Goal: Information Seeking & Learning: Learn about a topic

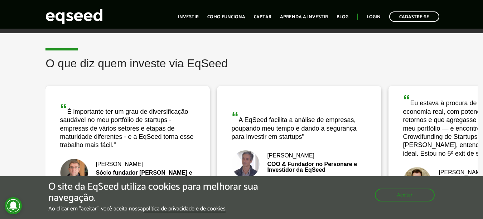
scroll to position [930, 0]
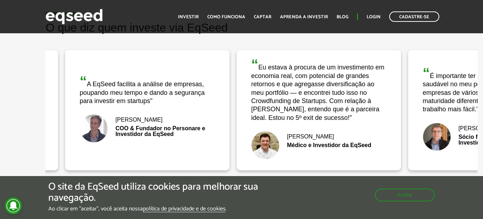
drag, startPoint x: 379, startPoint y: 115, endPoint x: 227, endPoint y: 119, distance: 151.8
click at [227, 119] on div "“ A EqSeed facilita a análise de empresas, poupando meu tempo e dando a seguran…" at bounding box center [147, 110] width 164 height 120
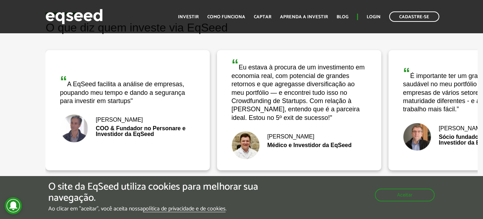
click at [227, 119] on div "“ A EqSeed facilita a análise de empresas, poupando meu tempo e dando a seguran…" at bounding box center [216, 110] width 1371 height 131
click at [227, 119] on div "“ Eu estava à procura de um investimento em economia real, com potencial de gra…" at bounding box center [299, 110] width 164 height 120
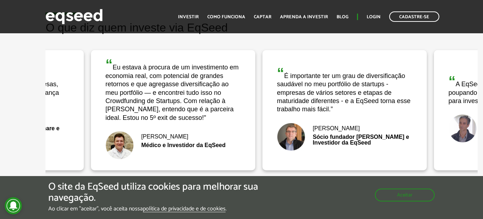
drag, startPoint x: 365, startPoint y: 115, endPoint x: 228, endPoint y: 111, distance: 136.8
click at [234, 112] on div "“ Eu estava à procura de um investimento em economia real, com potencial de gra…" at bounding box center [173, 89] width 136 height 65
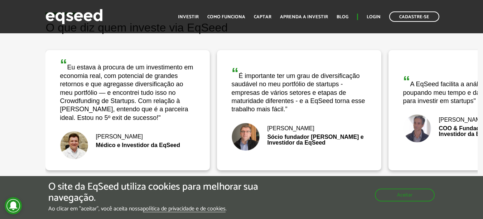
drag, startPoint x: 228, startPoint y: 111, endPoint x: 208, endPoint y: 107, distance: 20.4
click at [208, 107] on div "“ Eu estava à procura de um investimento em economia real, com potencial de gra…" at bounding box center [127, 110] width 164 height 120
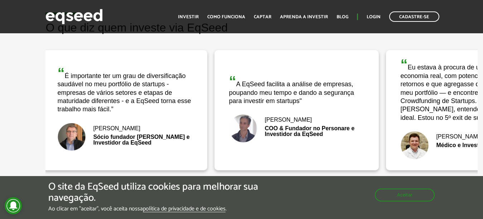
drag, startPoint x: 349, startPoint y: 111, endPoint x: 175, endPoint y: 106, distance: 174.0
click at [175, 106] on div "“ É importante ter um grau de diversificação saudável no meu portfólio de start…" at bounding box center [125, 90] width 136 height 48
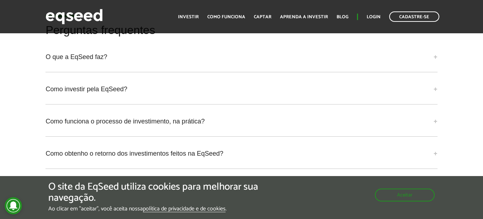
scroll to position [1539, 0]
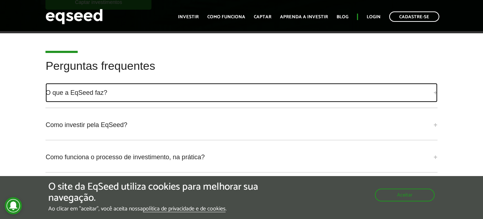
click at [433, 93] on link "O que a EqSeed faz?" at bounding box center [240, 92] width 391 height 19
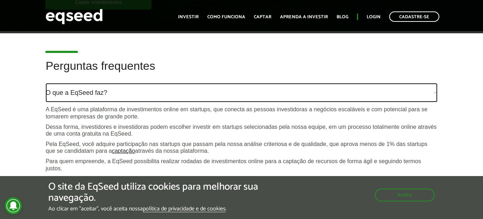
click at [433, 93] on link "O que a EqSeed faz?" at bounding box center [240, 92] width 391 height 19
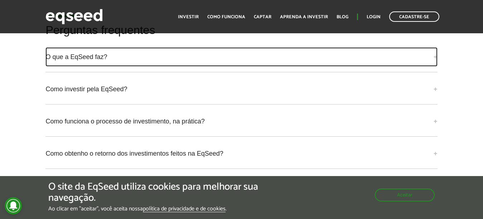
scroll to position [1610, 0]
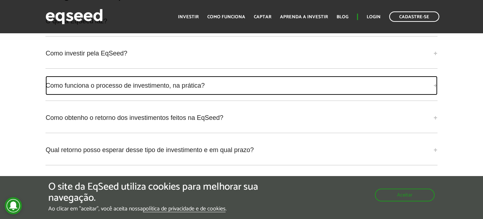
click at [436, 87] on link "Como funciona o processo de investimento, na prática?" at bounding box center [240, 85] width 391 height 19
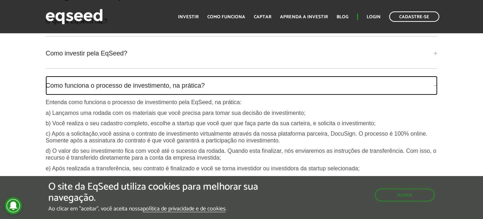
click at [436, 87] on link "Como funciona o processo de investimento, na prática?" at bounding box center [240, 85] width 391 height 19
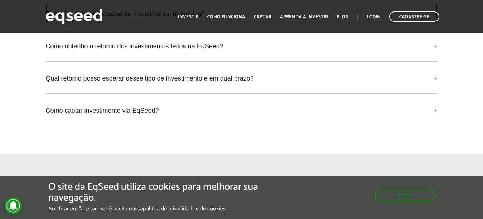
scroll to position [1718, 0]
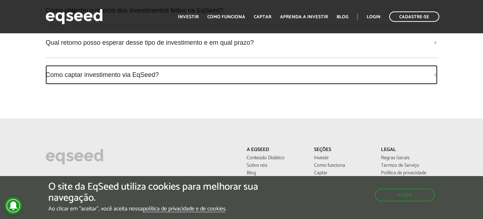
click at [436, 70] on link "Como captar investimento via EqSeed?" at bounding box center [240, 74] width 391 height 19
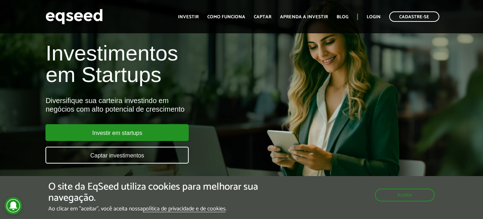
scroll to position [0, 0]
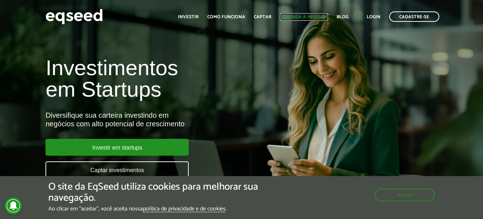
click at [316, 16] on link "Aprenda a investir" at bounding box center [304, 17] width 48 height 5
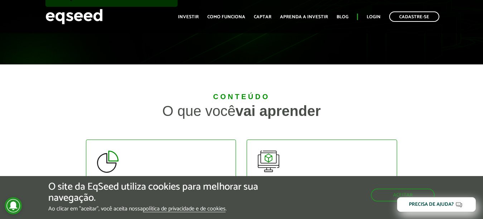
scroll to position [72, 0]
